Goal: Information Seeking & Learning: Check status

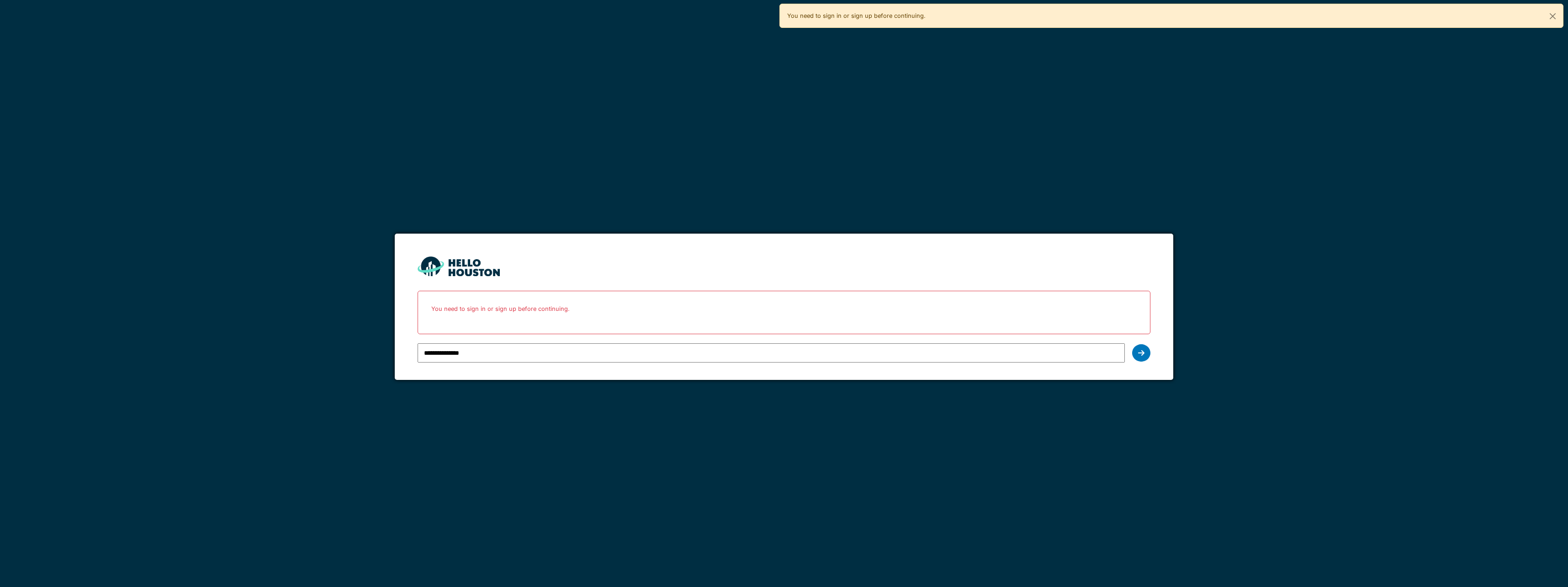
drag, startPoint x: 818, startPoint y: 449, endPoint x: 824, endPoint y: 448, distance: 6.1
click at [818, 449] on div "**********" at bounding box center [784, 294] width 1568 height 587
click at [1149, 358] on div "**********" at bounding box center [783, 353] width 732 height 26
click at [1144, 354] on icon at bounding box center [1141, 353] width 7 height 7
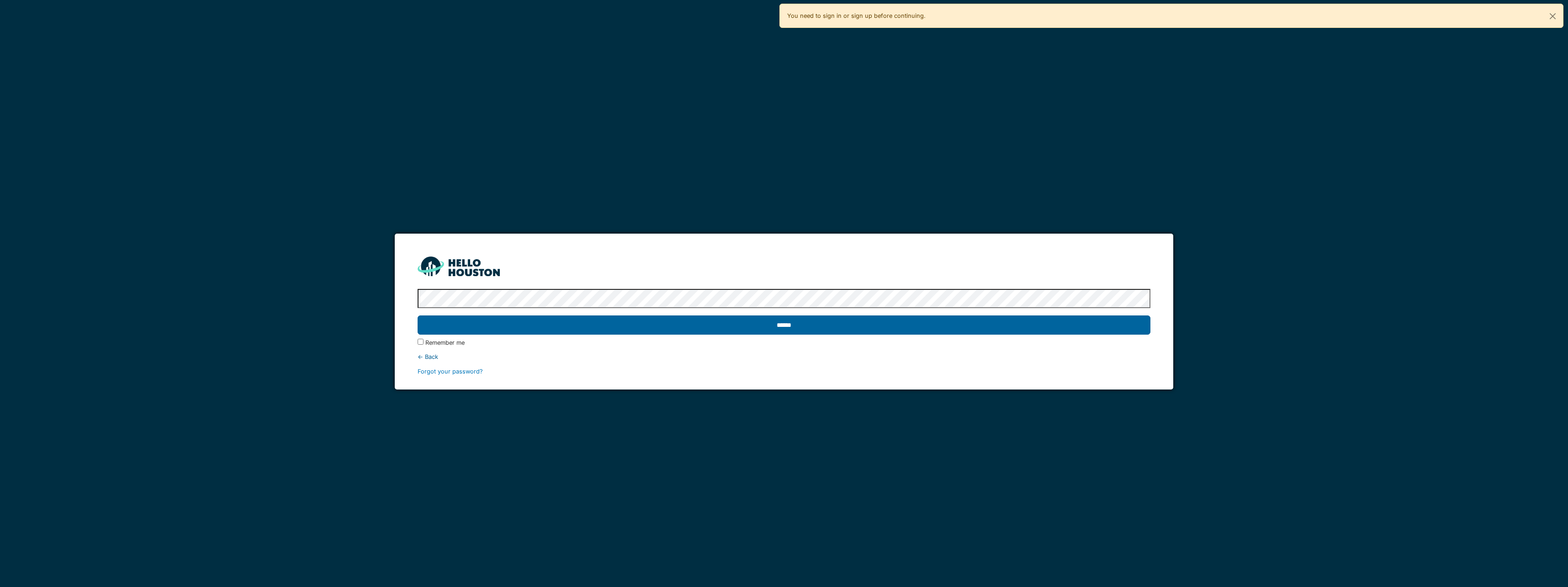
click at [758, 326] on input "******" at bounding box center [783, 325] width 732 height 19
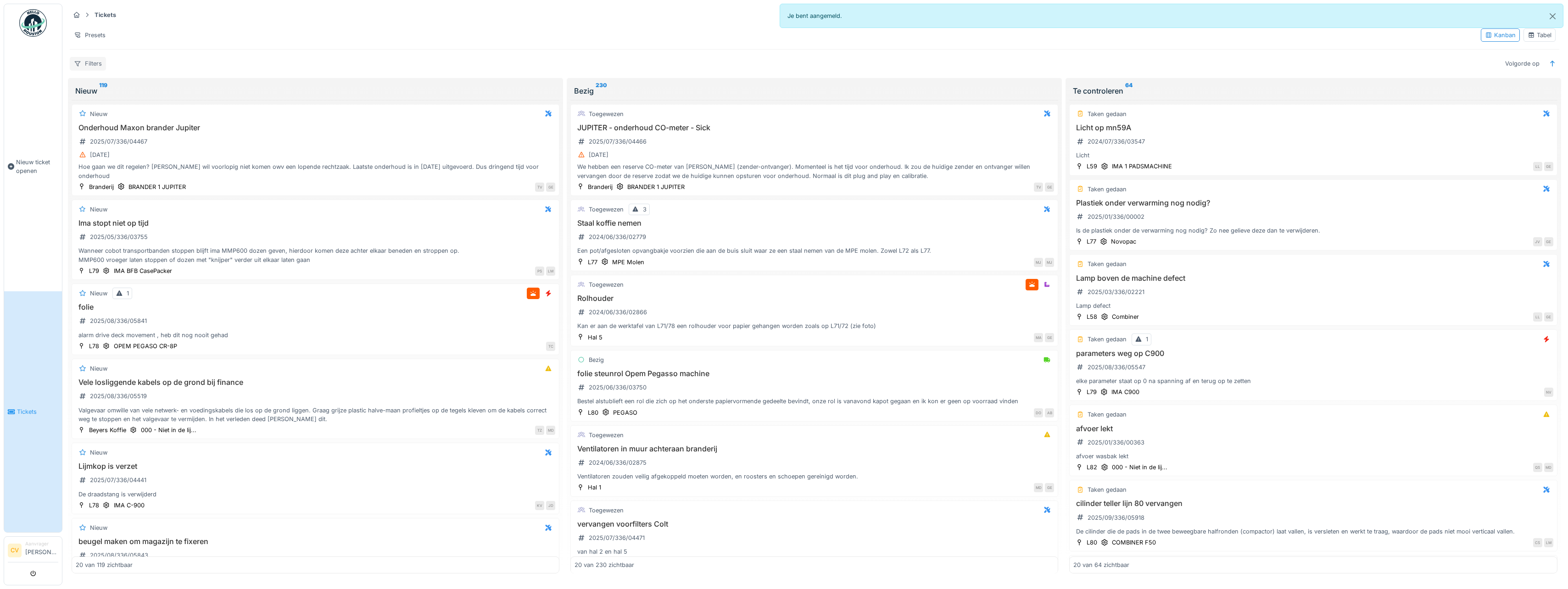
click at [98, 62] on div "Filters" at bounding box center [88, 64] width 36 height 14
type input "**"
click at [147, 88] on icon at bounding box center [143, 89] width 8 height 6
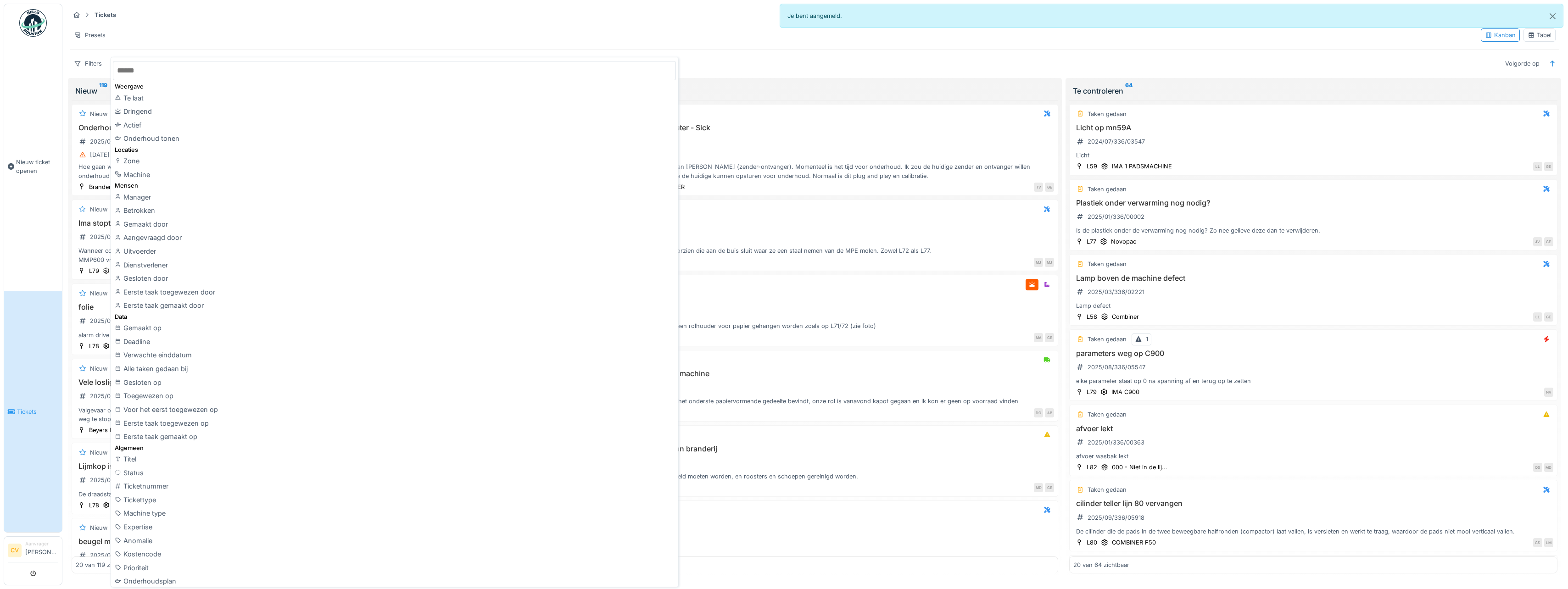
click at [0, 106] on html "Nieuw ticket openen Tickets CV Aanvrager Cindy Vydt Je bent aangemeld. Annulere…" at bounding box center [784, 294] width 1568 height 589
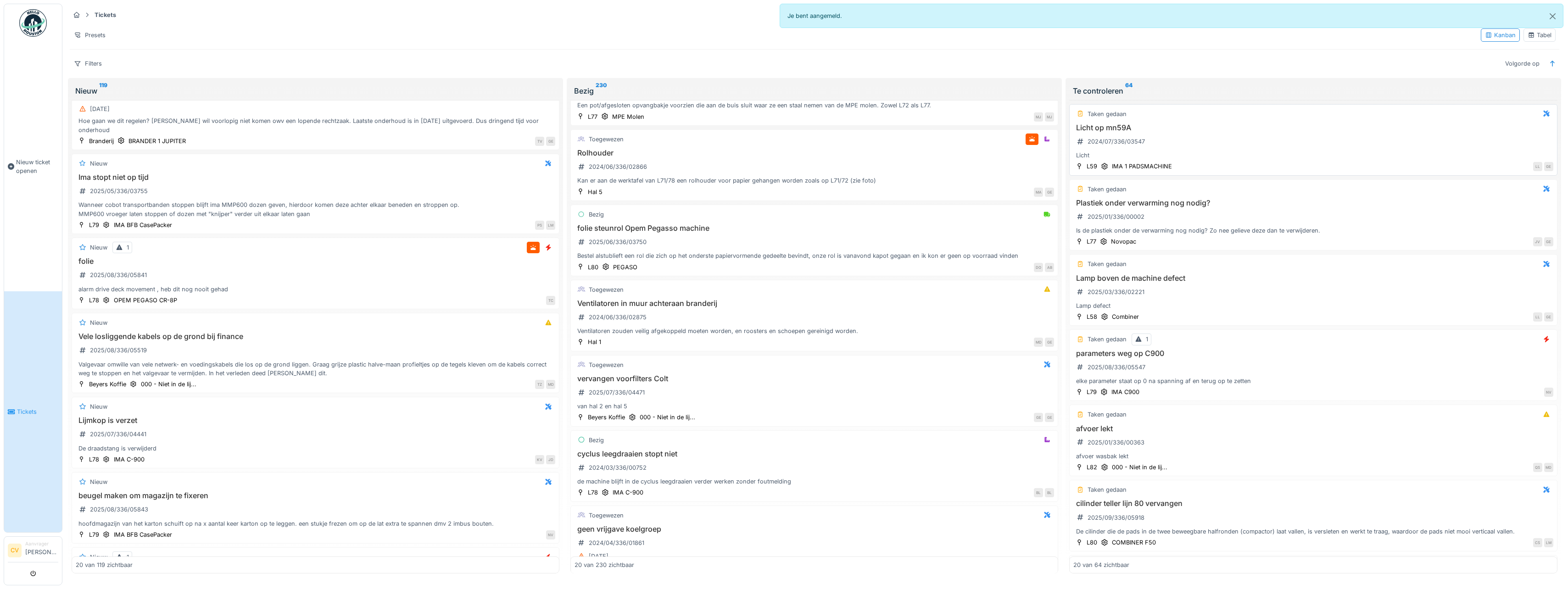
scroll to position [137, 0]
click at [1535, 61] on div "Volgorde op" at bounding box center [1522, 64] width 43 height 14
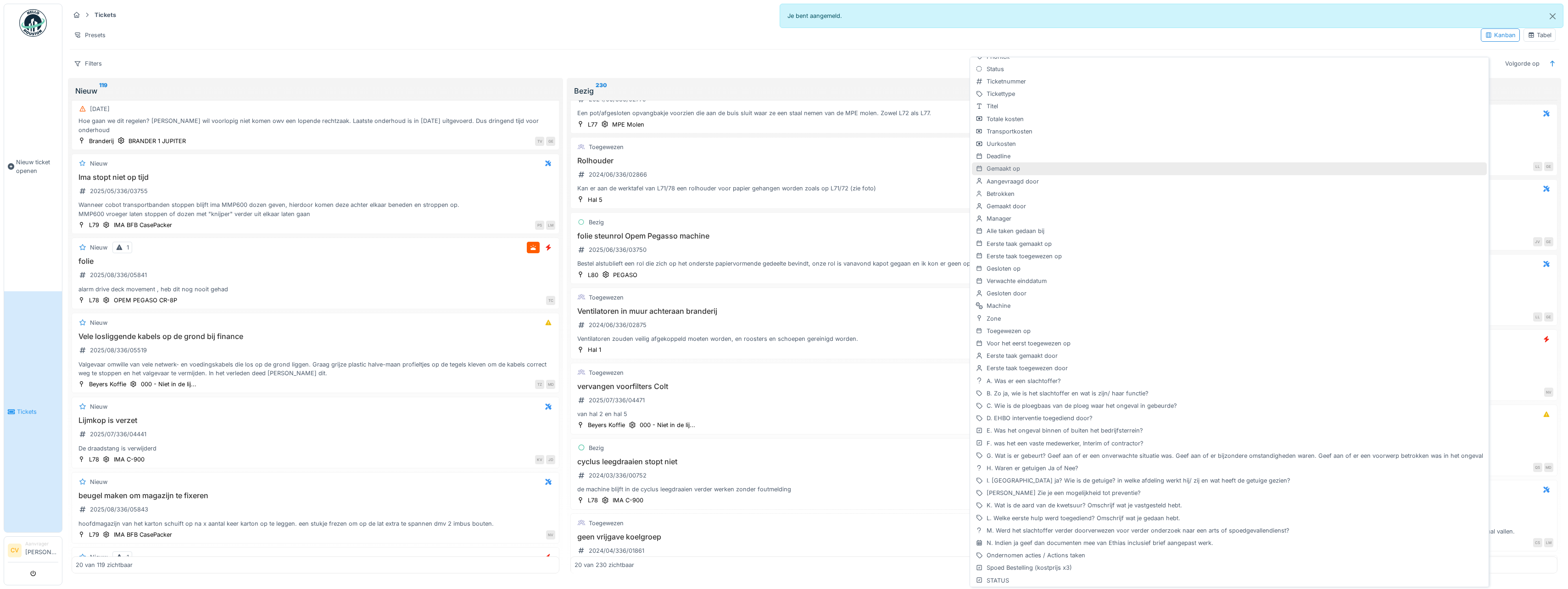
scroll to position [98, 0]
click at [1162, 53] on div "Tickets Taken Ticket aanmaken Presets Kanban Tabel Filters Volgorde op" at bounding box center [814, 39] width 1497 height 71
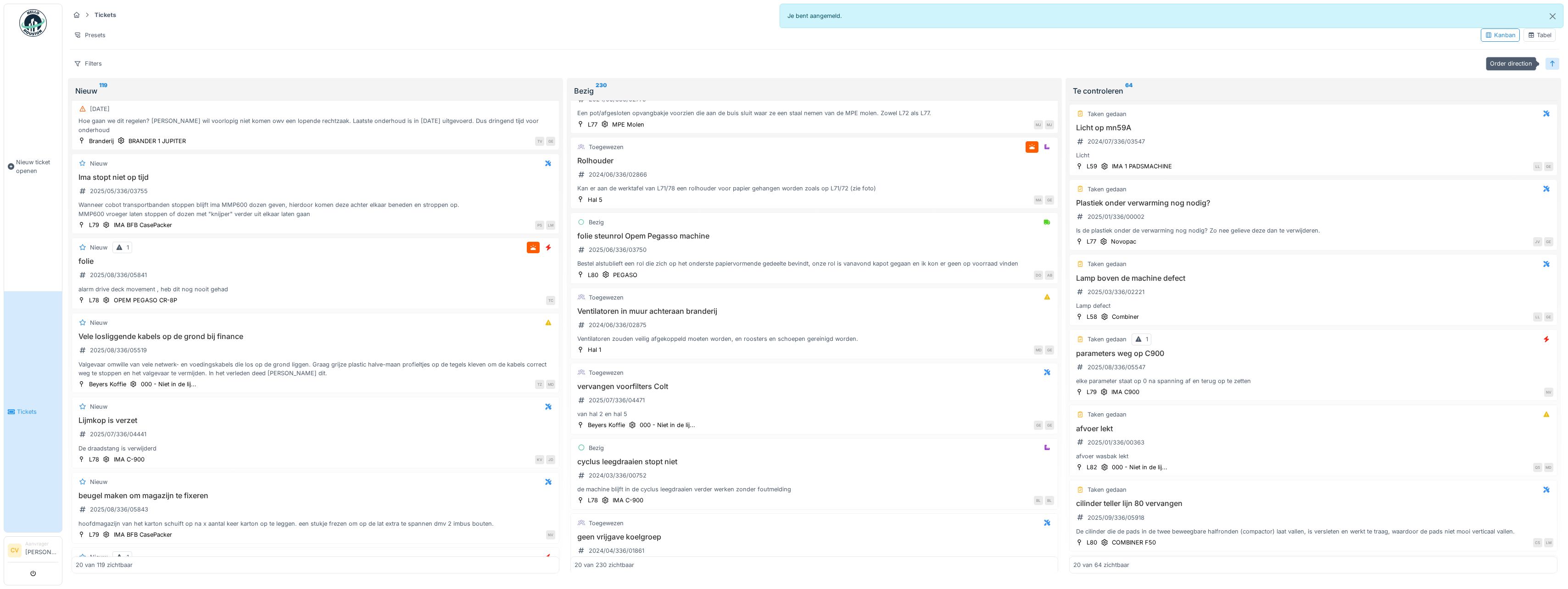
click at [1548, 60] on div at bounding box center [1552, 64] width 8 height 9
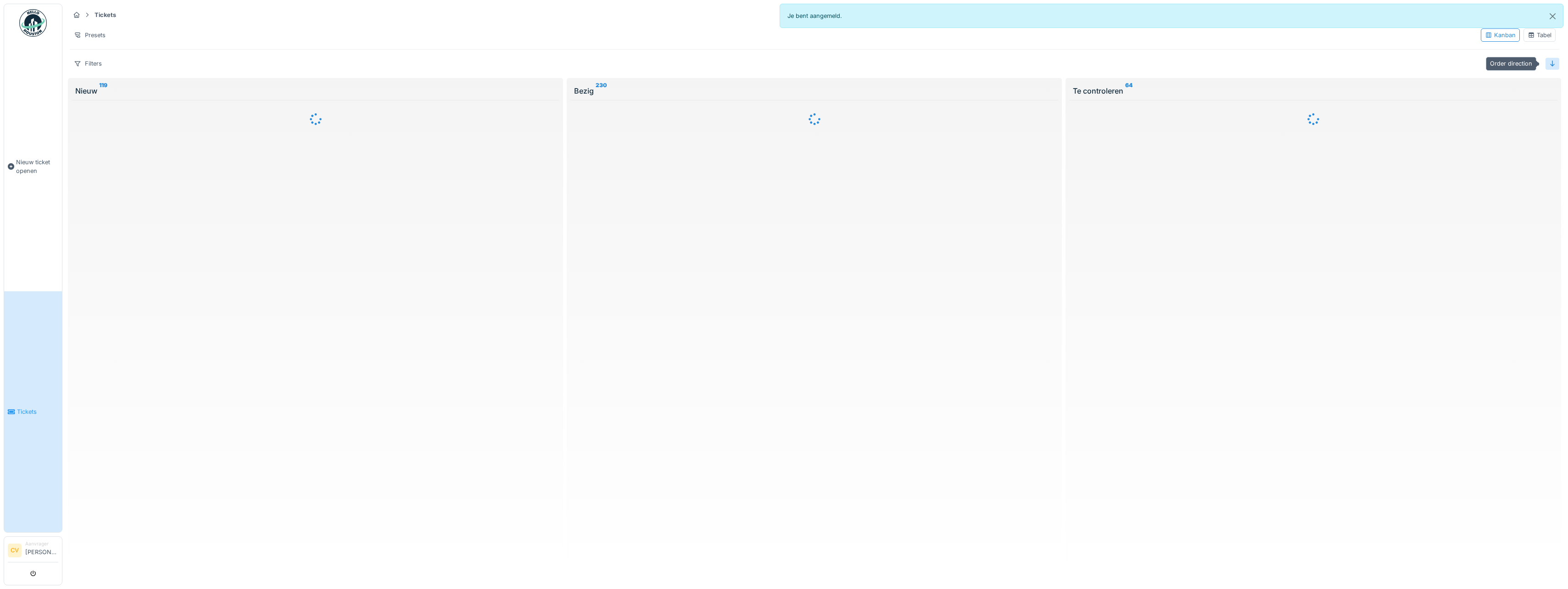
scroll to position [0, 0]
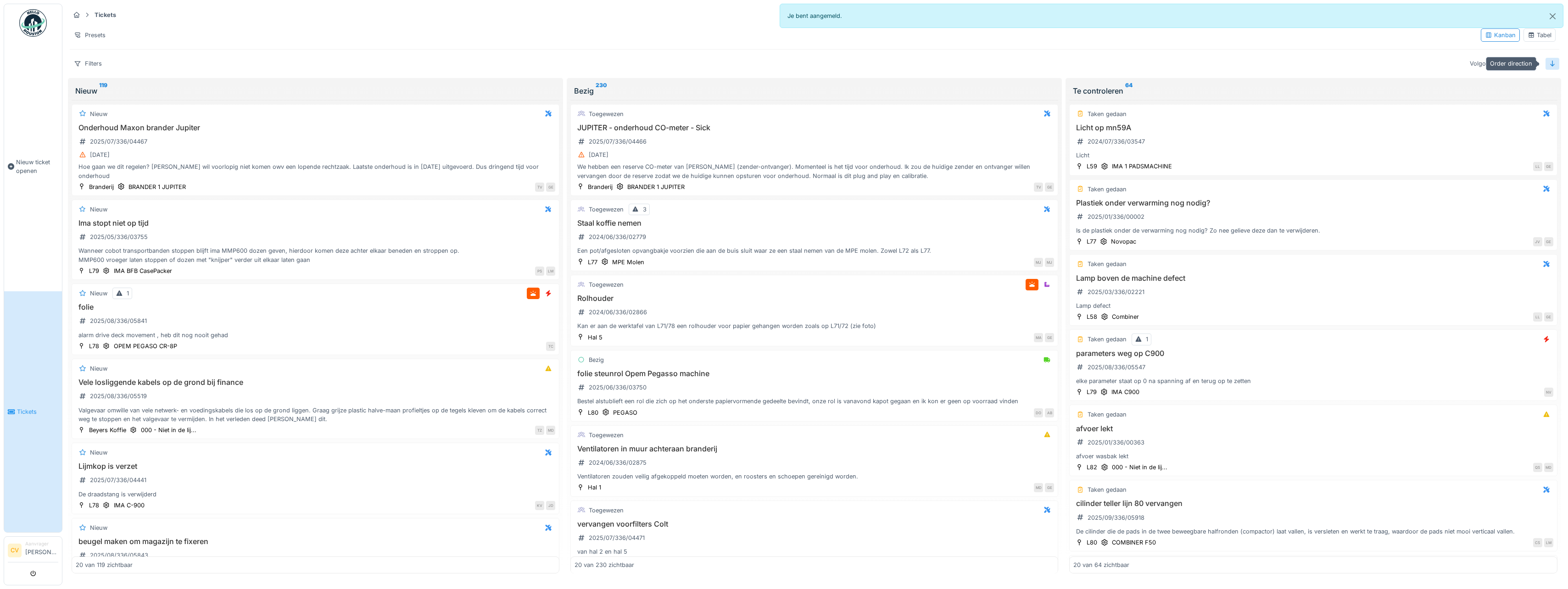
click at [1548, 60] on div at bounding box center [1552, 64] width 8 height 9
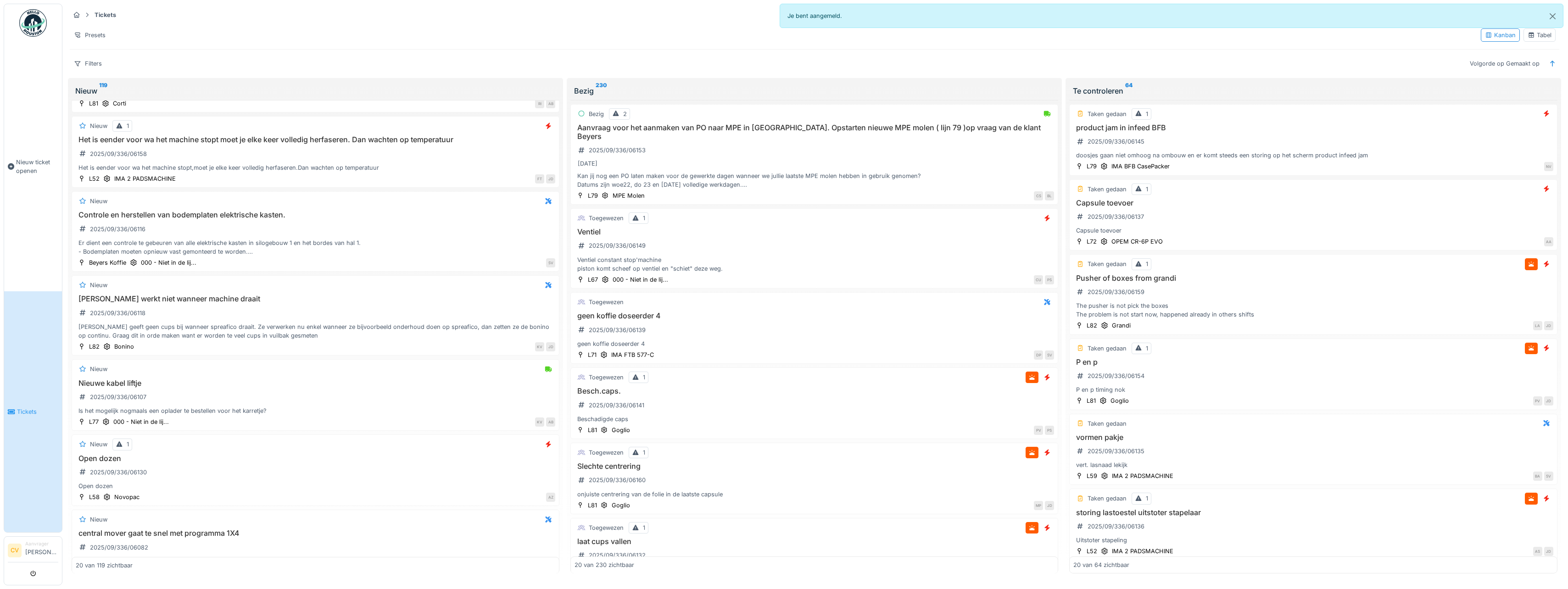
scroll to position [734, 0]
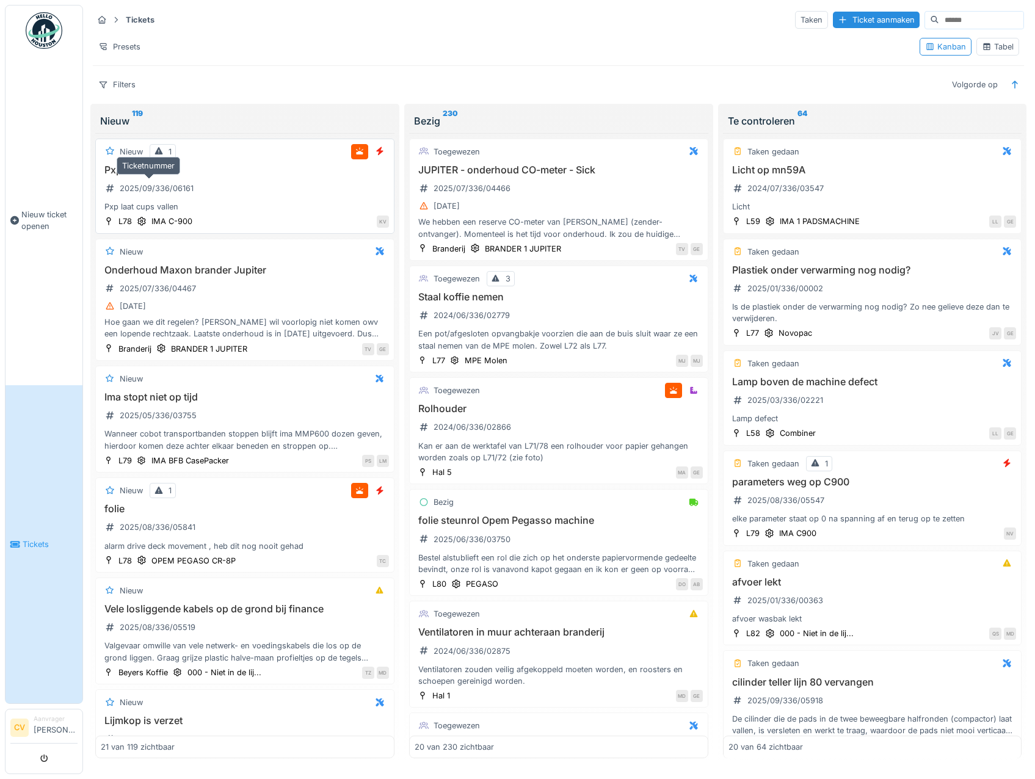
click at [156, 194] on div "2025/09/336/06161" at bounding box center [157, 189] width 74 height 12
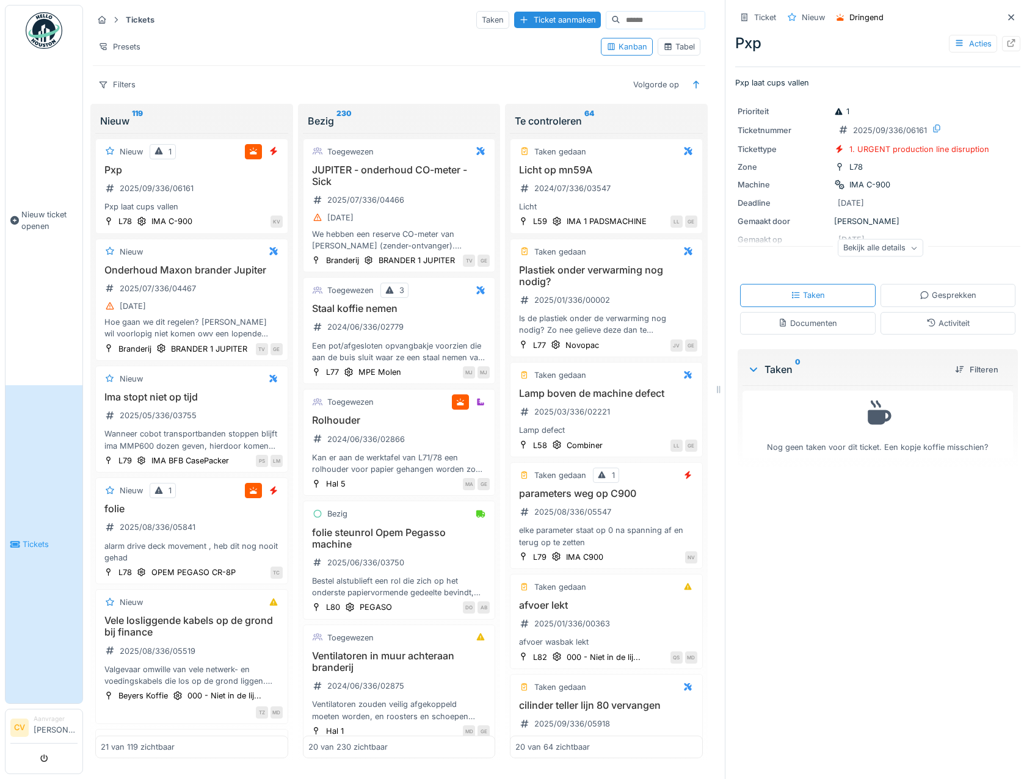
click at [890, 242] on div "Bekijk alle details" at bounding box center [880, 248] width 85 height 18
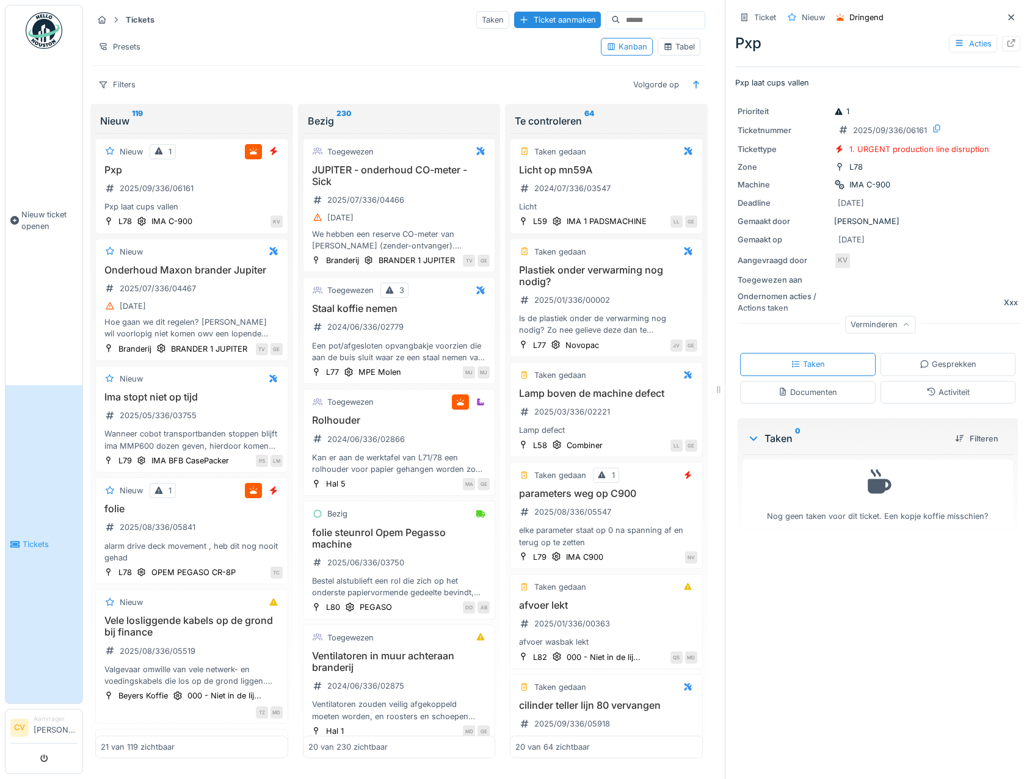
scroll to position [9, 0]
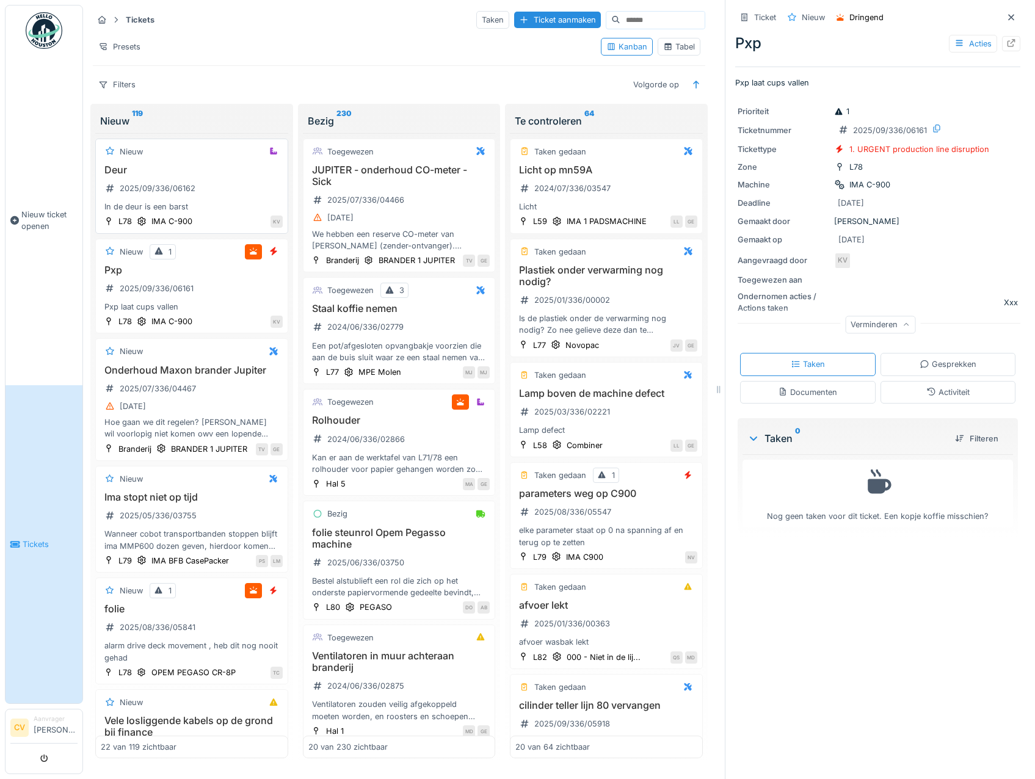
click at [157, 201] on div "In de deur is een barst" at bounding box center [192, 207] width 182 height 12
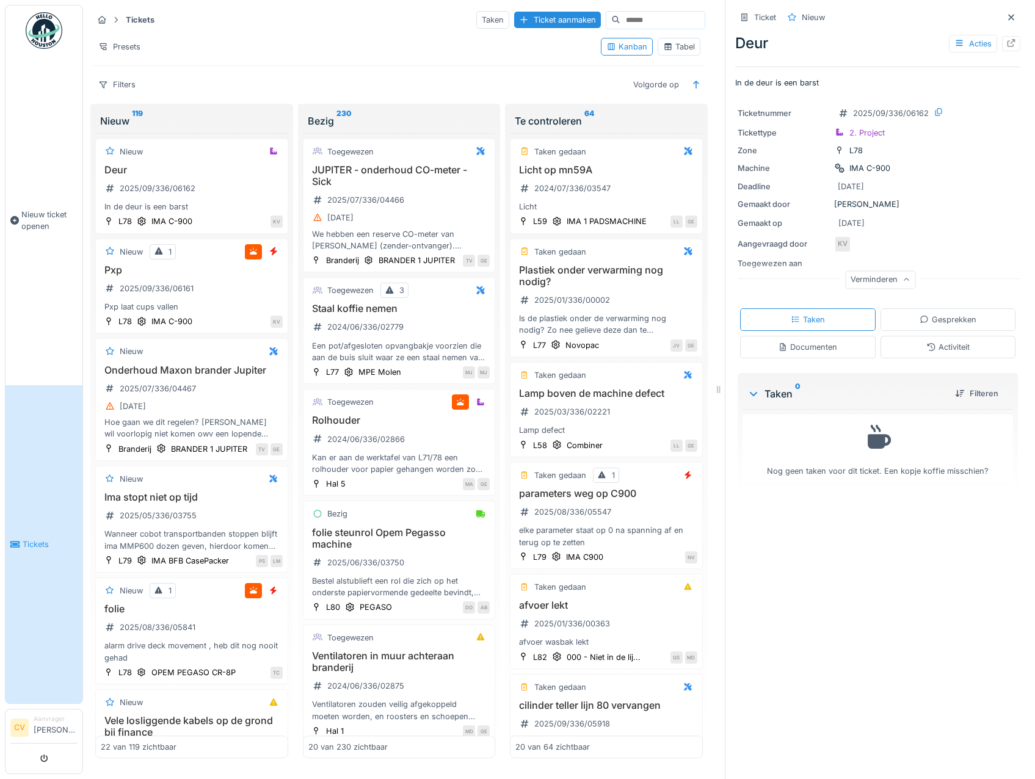
click at [802, 341] on div "Documenten" at bounding box center [807, 347] width 59 height 12
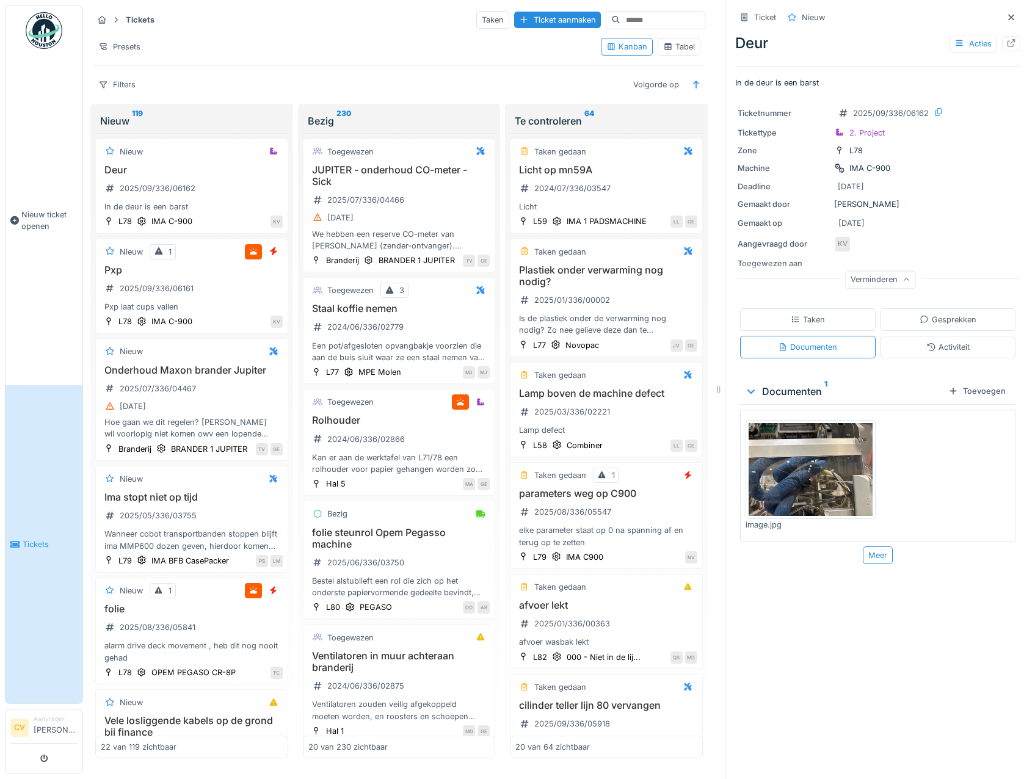
click at [790, 470] on img at bounding box center [811, 469] width 124 height 93
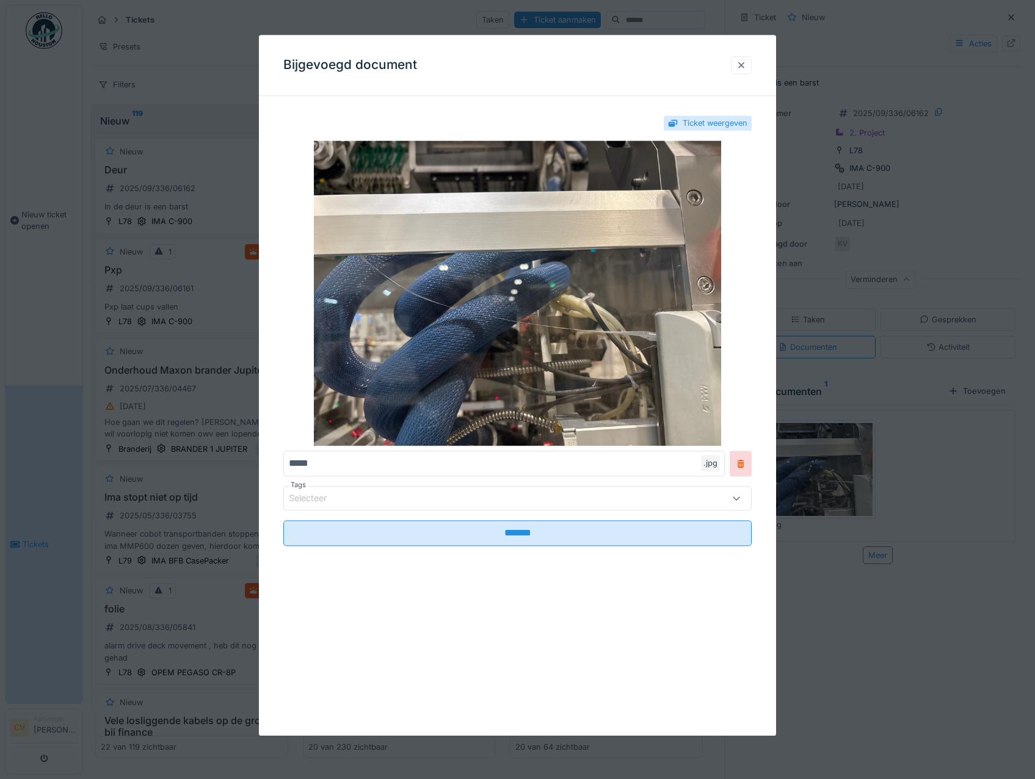
click at [752, 67] on div at bounding box center [741, 65] width 21 height 18
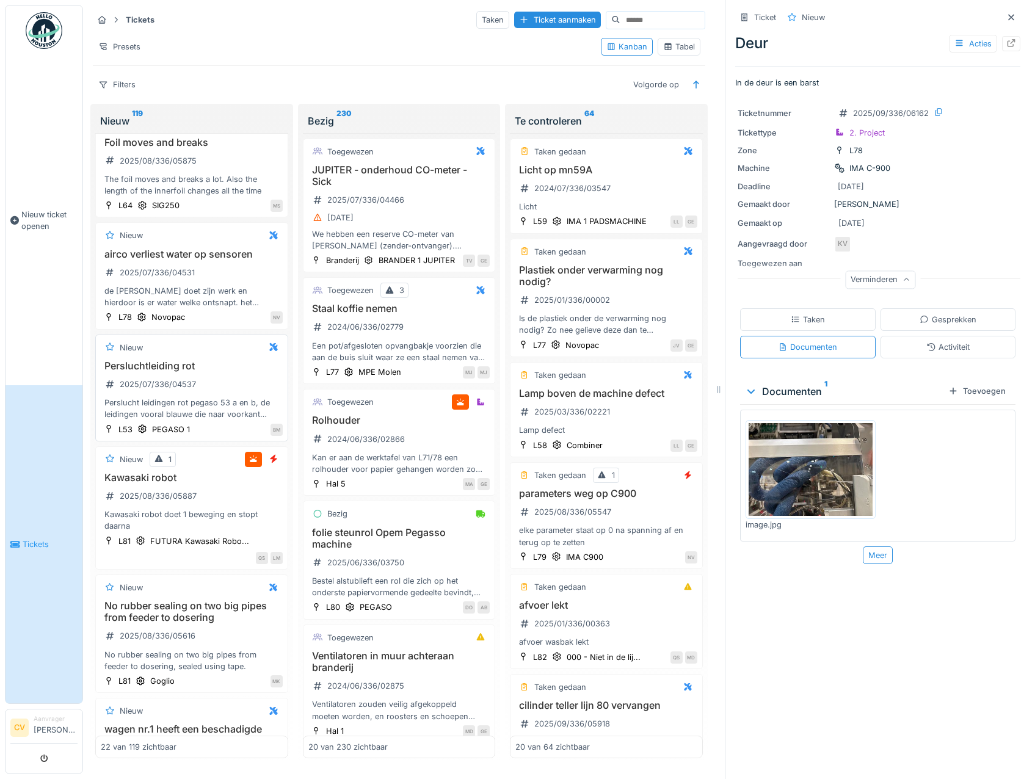
scroll to position [1343, 0]
click at [620, 20] on input at bounding box center [662, 20] width 84 height 17
type input "**"
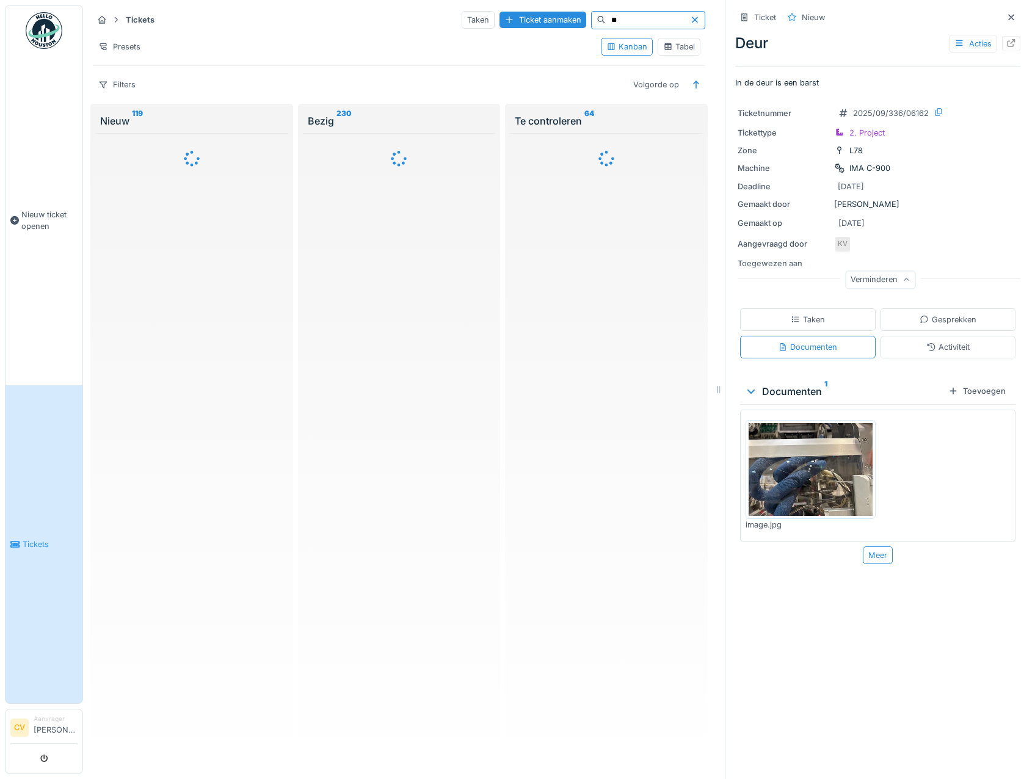
scroll to position [0, 0]
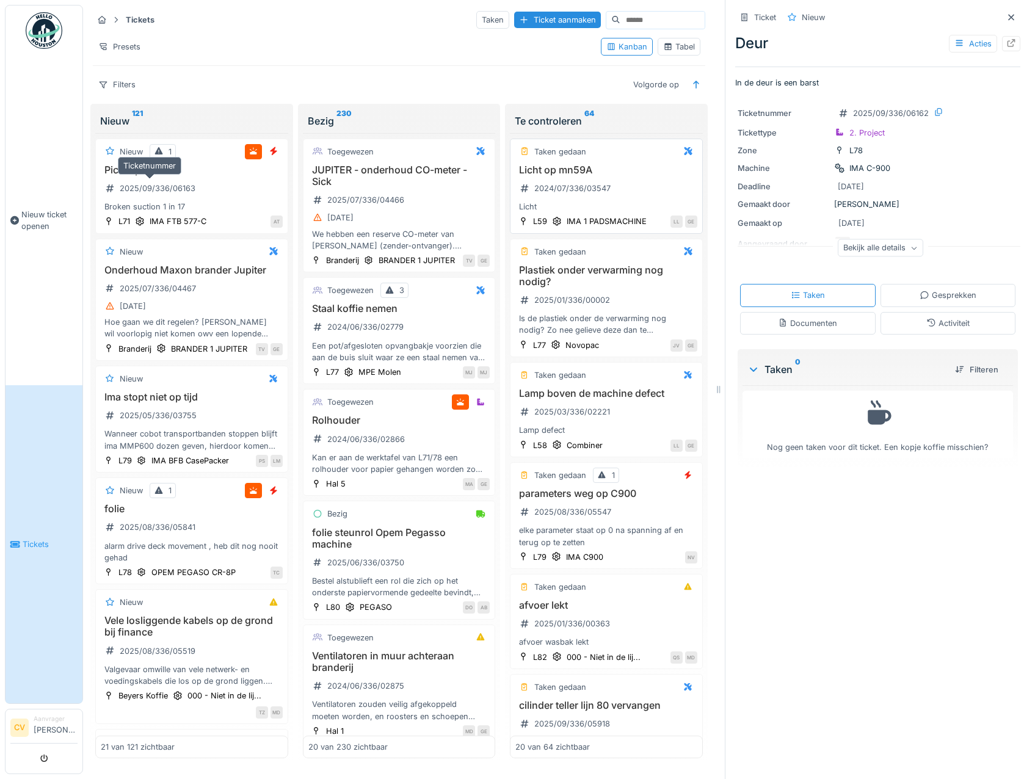
drag, startPoint x: 168, startPoint y: 194, endPoint x: 652, endPoint y: 206, distance: 483.8
click at [168, 194] on div "2025/09/336/06163" at bounding box center [158, 189] width 76 height 12
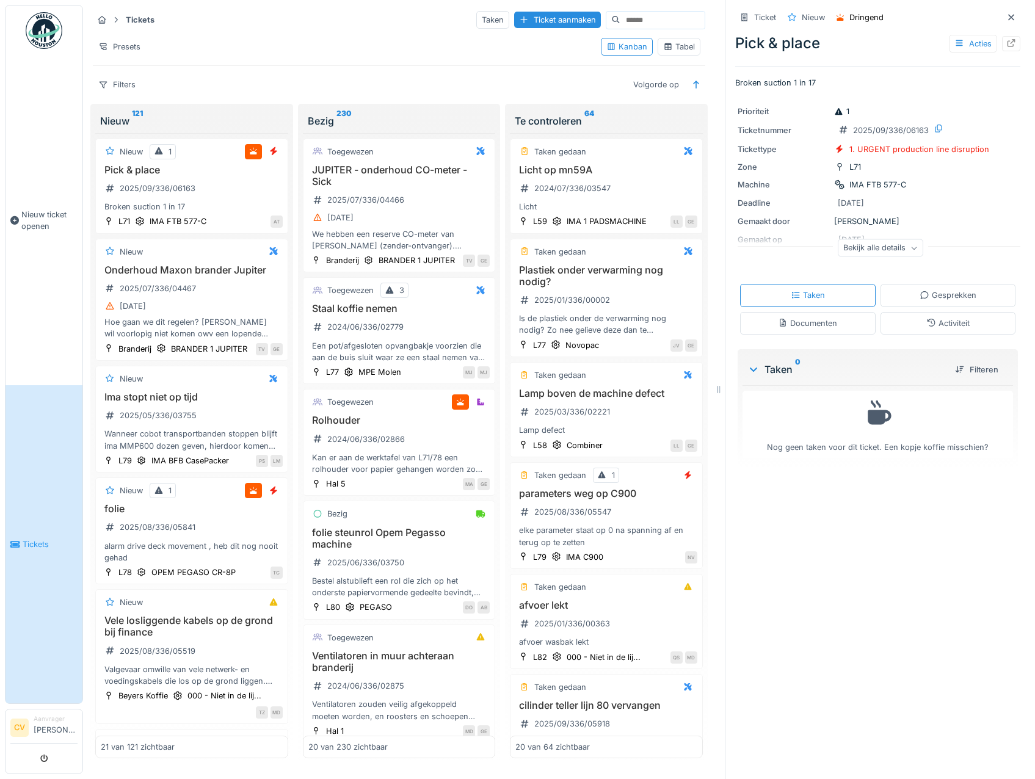
click at [911, 251] on icon at bounding box center [914, 248] width 7 height 6
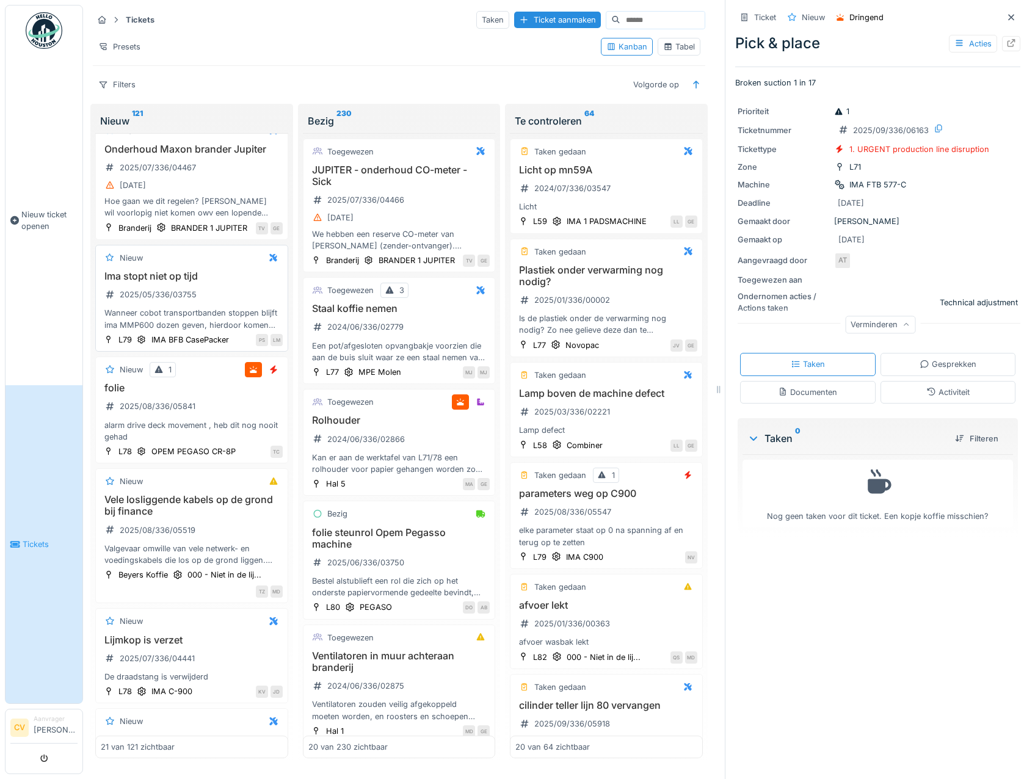
scroll to position [122, 0]
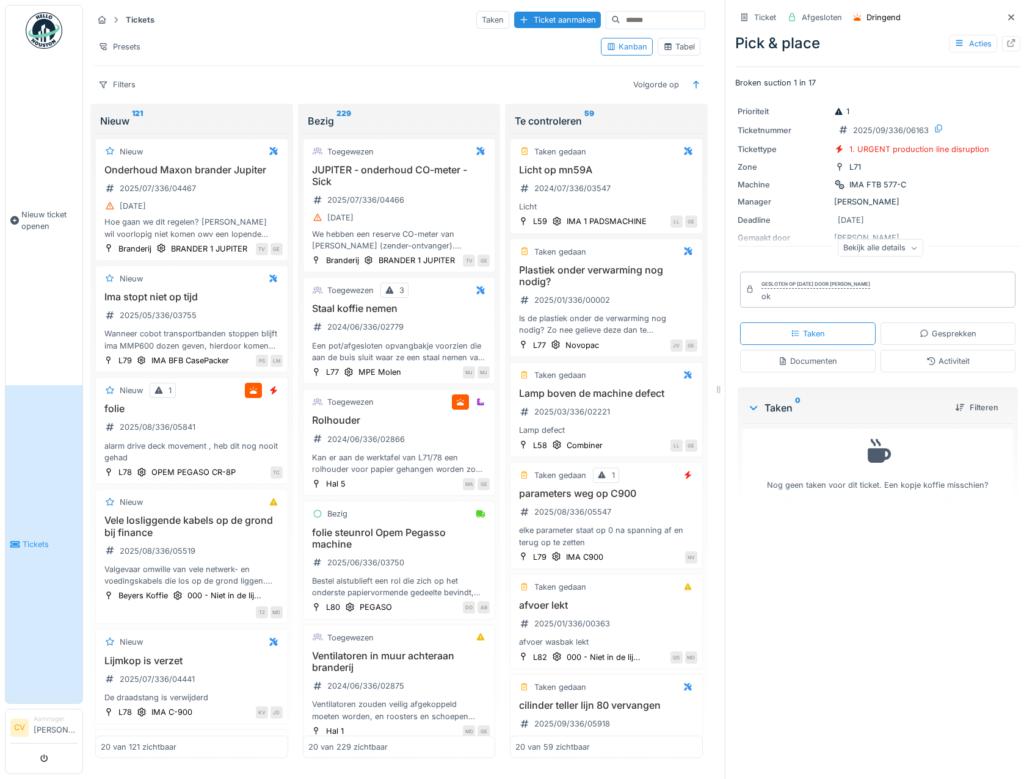
click at [122, 122] on div "Nieuw 121" at bounding box center [191, 121] width 183 height 15
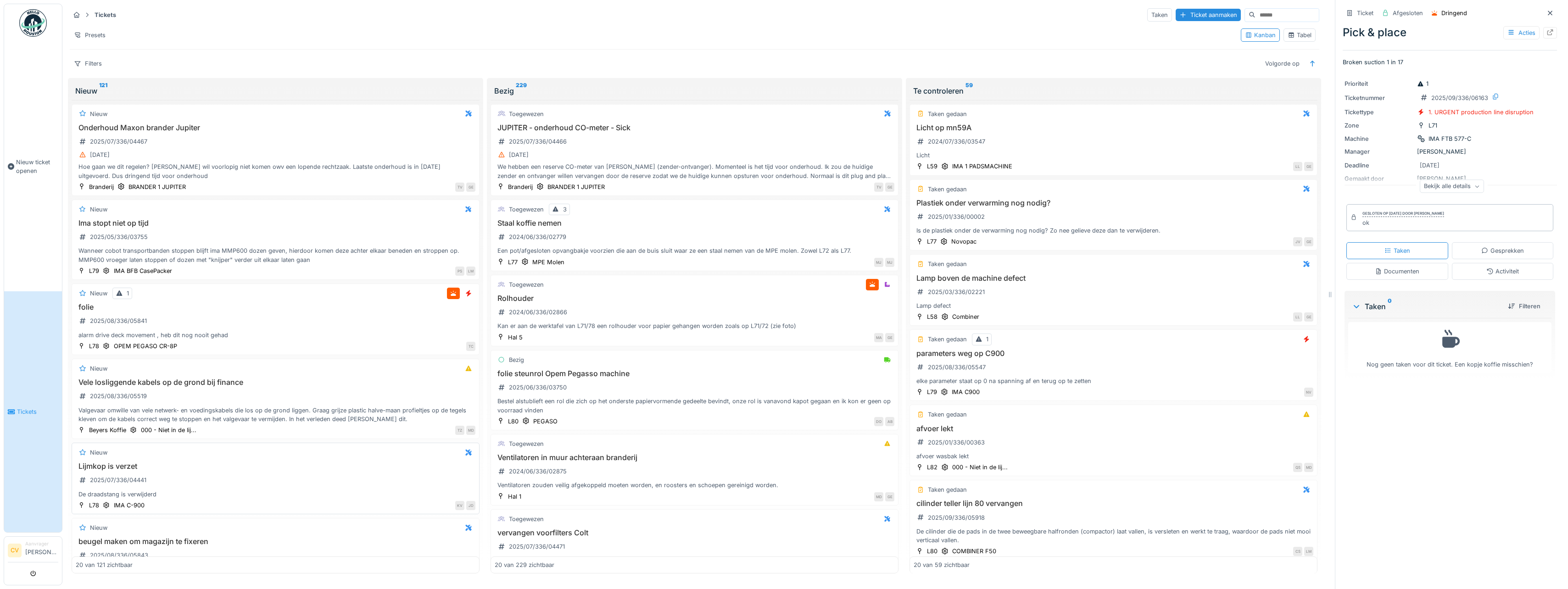
scroll to position [46, 0]
